Goal: Task Accomplishment & Management: Use online tool/utility

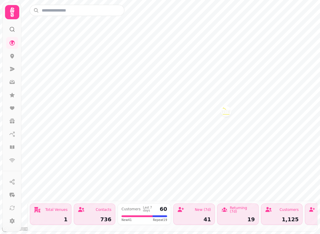
click at [15, 147] on icon at bounding box center [12, 147] width 6 height 6
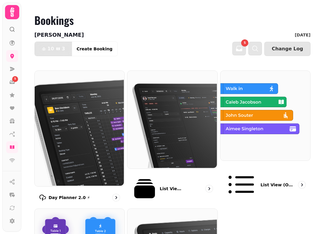
click at [70, 122] on img at bounding box center [79, 128] width 90 height 116
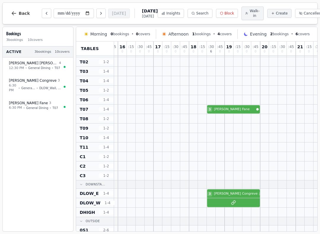
scroll to position [17, 423]
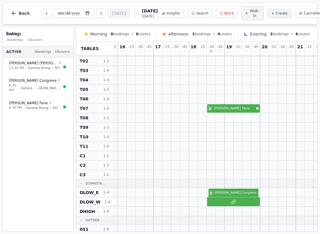
select select "****"
select select "*"
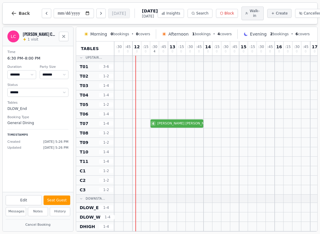
scroll to position [3, 267]
